Goal: Communication & Community: Answer question/provide support

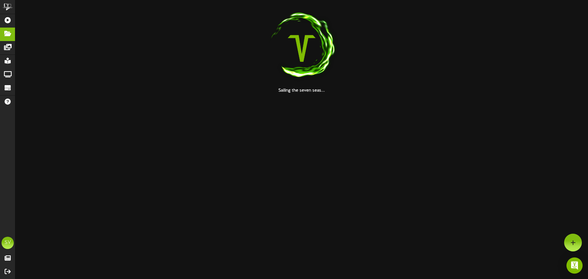
click at [574, 265] on img "Open Intercom Messenger" at bounding box center [574, 265] width 8 height 8
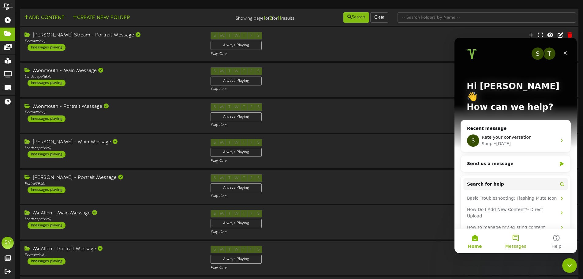
click at [515, 237] on button "Messages" at bounding box center [515, 241] width 41 height 24
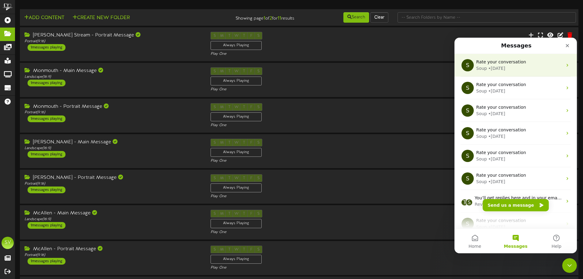
click at [537, 68] on div "Soup • [DATE]" at bounding box center [519, 68] width 86 height 6
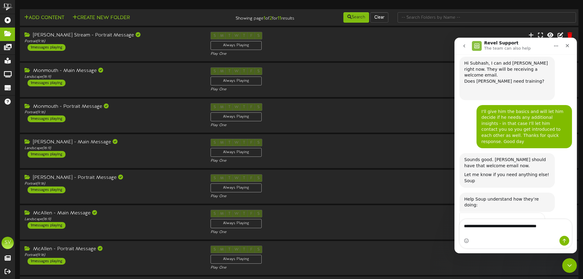
scroll to position [127, 0]
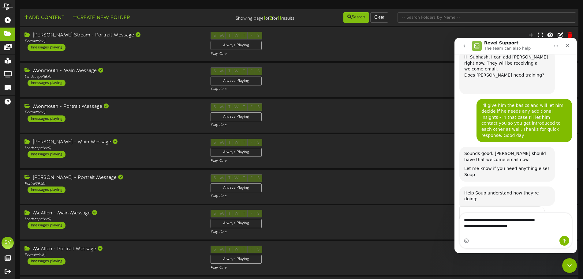
type textarea "**********"
click at [530, 223] on span "Amazing" at bounding box center [531, 228] width 11 height 11
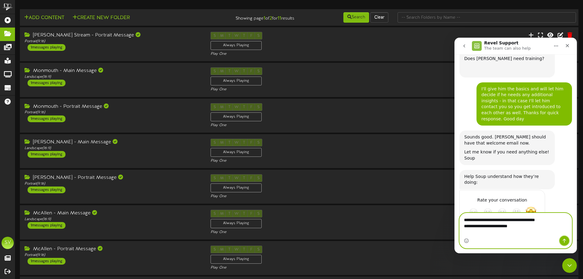
click at [565, 243] on button "Send a message…" at bounding box center [564, 241] width 10 height 10
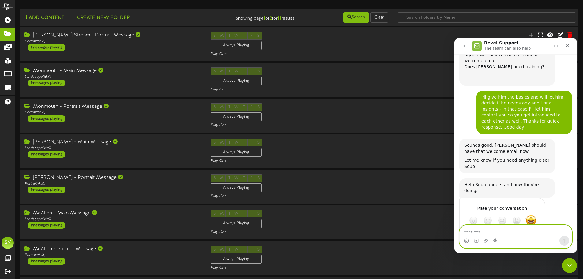
scroll to position [184, 0]
